Goal: Find specific page/section: Find specific page/section

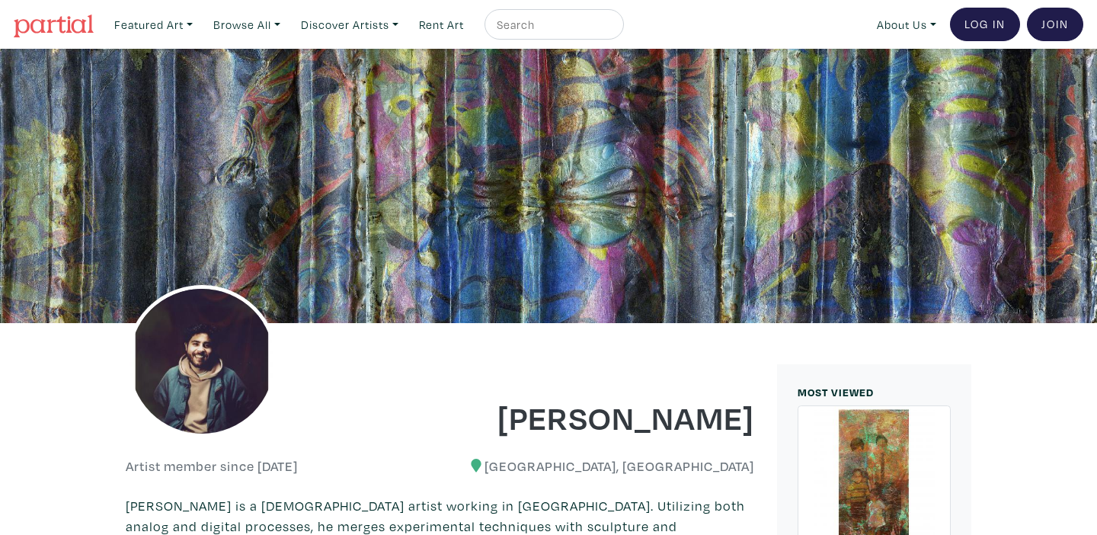
scroll to position [13, 0]
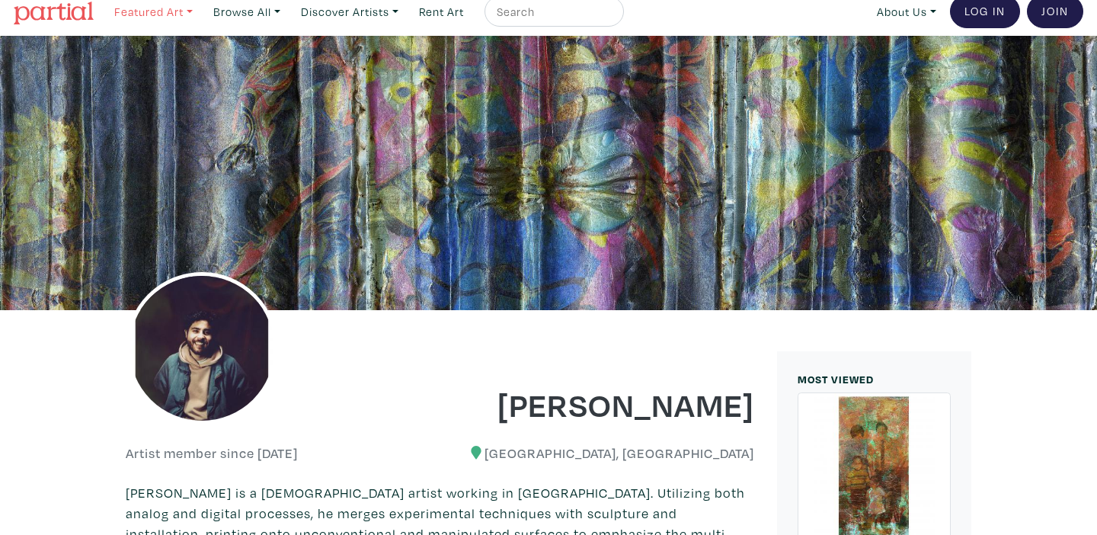
click at [175, 16] on link "Featured Art" at bounding box center [153, 11] width 92 height 31
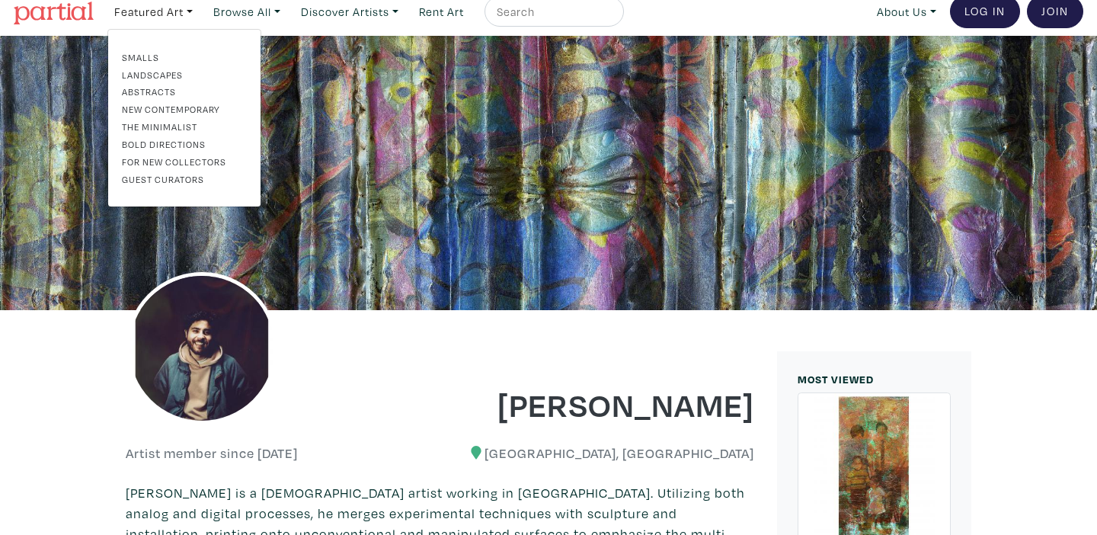
click at [155, 88] on link "Abstracts" at bounding box center [184, 92] width 125 height 14
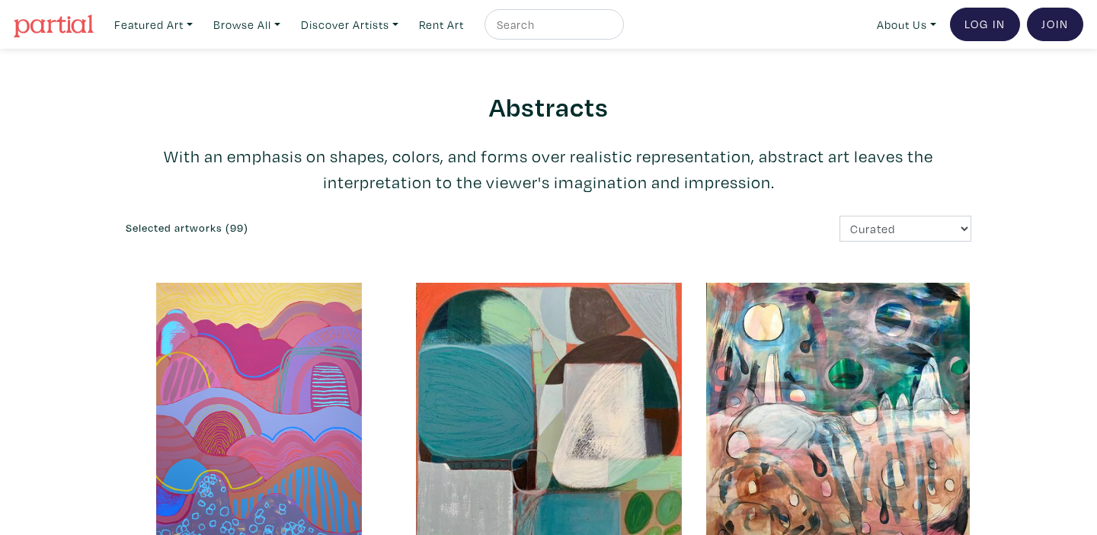
click at [561, 30] on input "text" at bounding box center [552, 24] width 114 height 19
type input "[PERSON_NAME]"
click at [612, 29] on button "submit" at bounding box center [612, 29] width 0 height 0
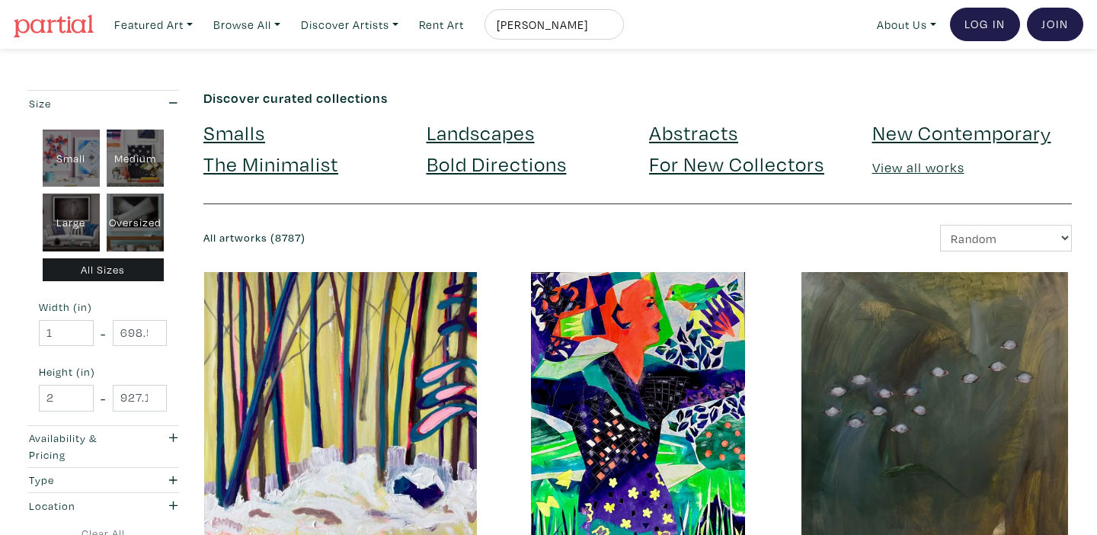
click at [567, 27] on input "[PERSON_NAME]" at bounding box center [552, 24] width 114 height 19
drag, startPoint x: 564, startPoint y: 28, endPoint x: 615, endPoint y: 22, distance: 51.4
click at [609, 22] on input "[PERSON_NAME]" at bounding box center [552, 24] width 114 height 19
click at [609, 26] on input "[PERSON_NAME]" at bounding box center [552, 24] width 114 height 19
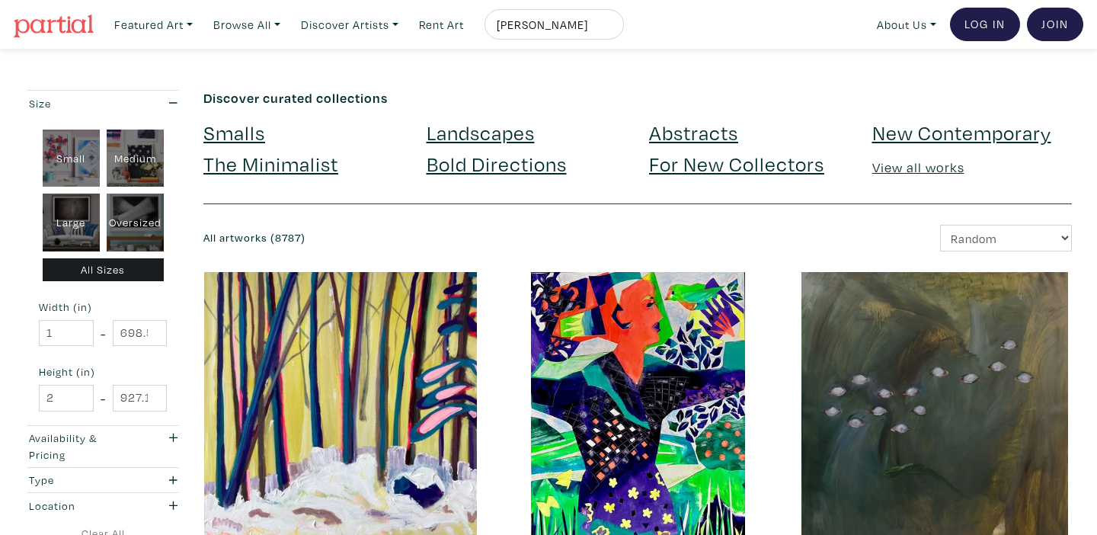
type input "ernesto cabral de luna"
click at [612, 29] on button "submit" at bounding box center [612, 29] width 0 height 0
